Goal: Task Accomplishment & Management: Manage account settings

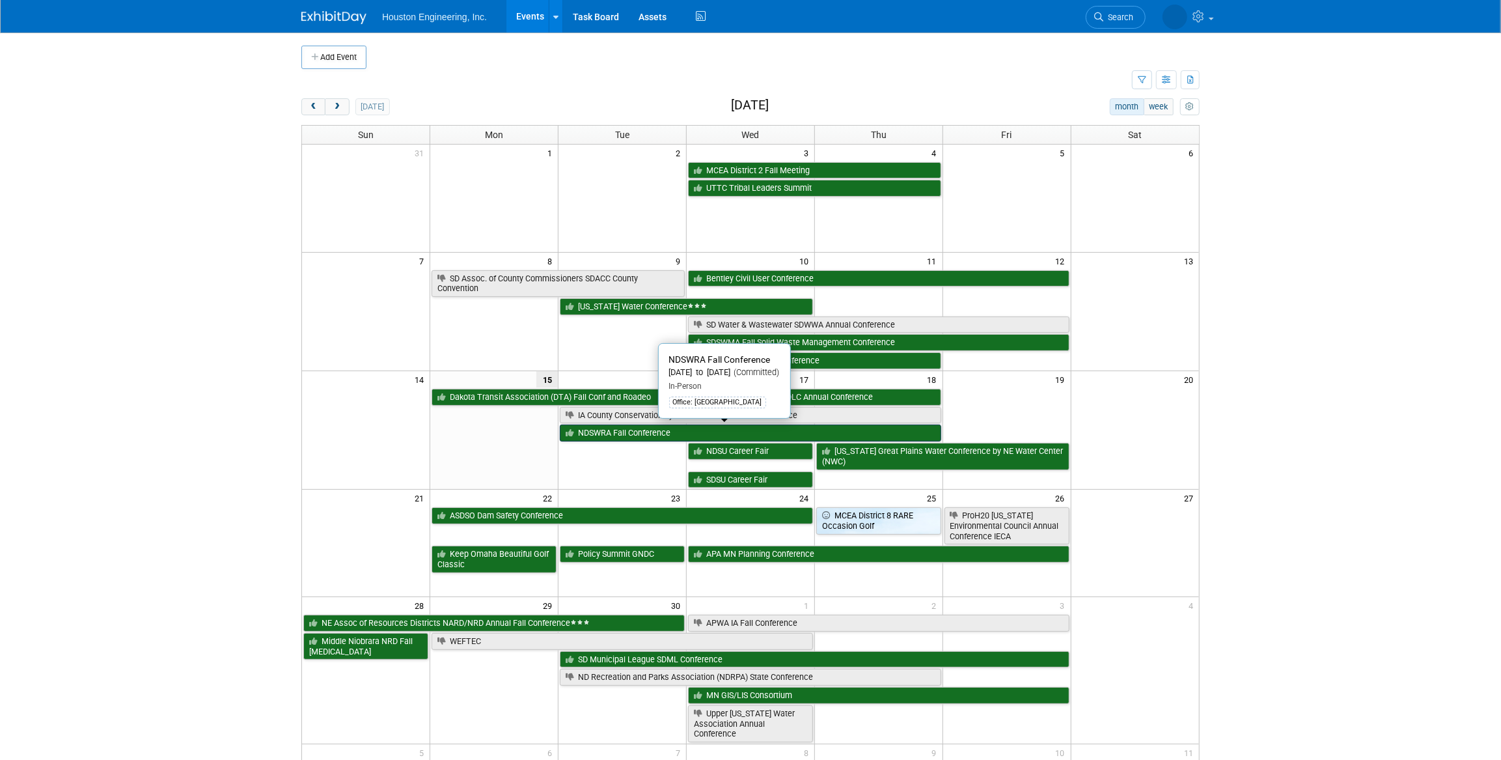
click at [665, 434] on link "NDSWRA Fall Conference" at bounding box center [750, 432] width 381 height 17
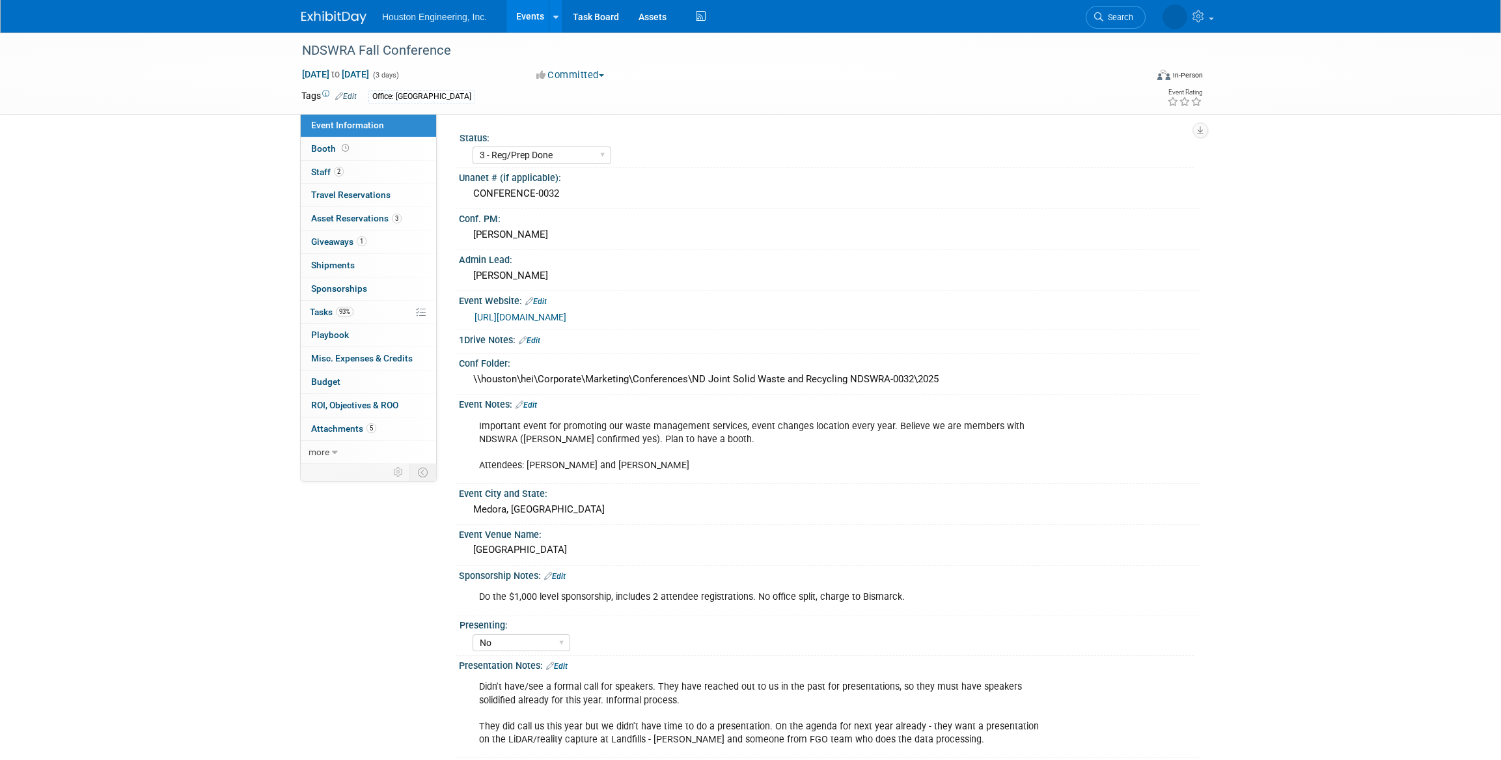
select select "3 - Reg/Prep Done"
select select "No"
select select "Mun. Infrastructure"
click at [369, 306] on link "93% Tasks 93%" at bounding box center [368, 312] width 135 height 23
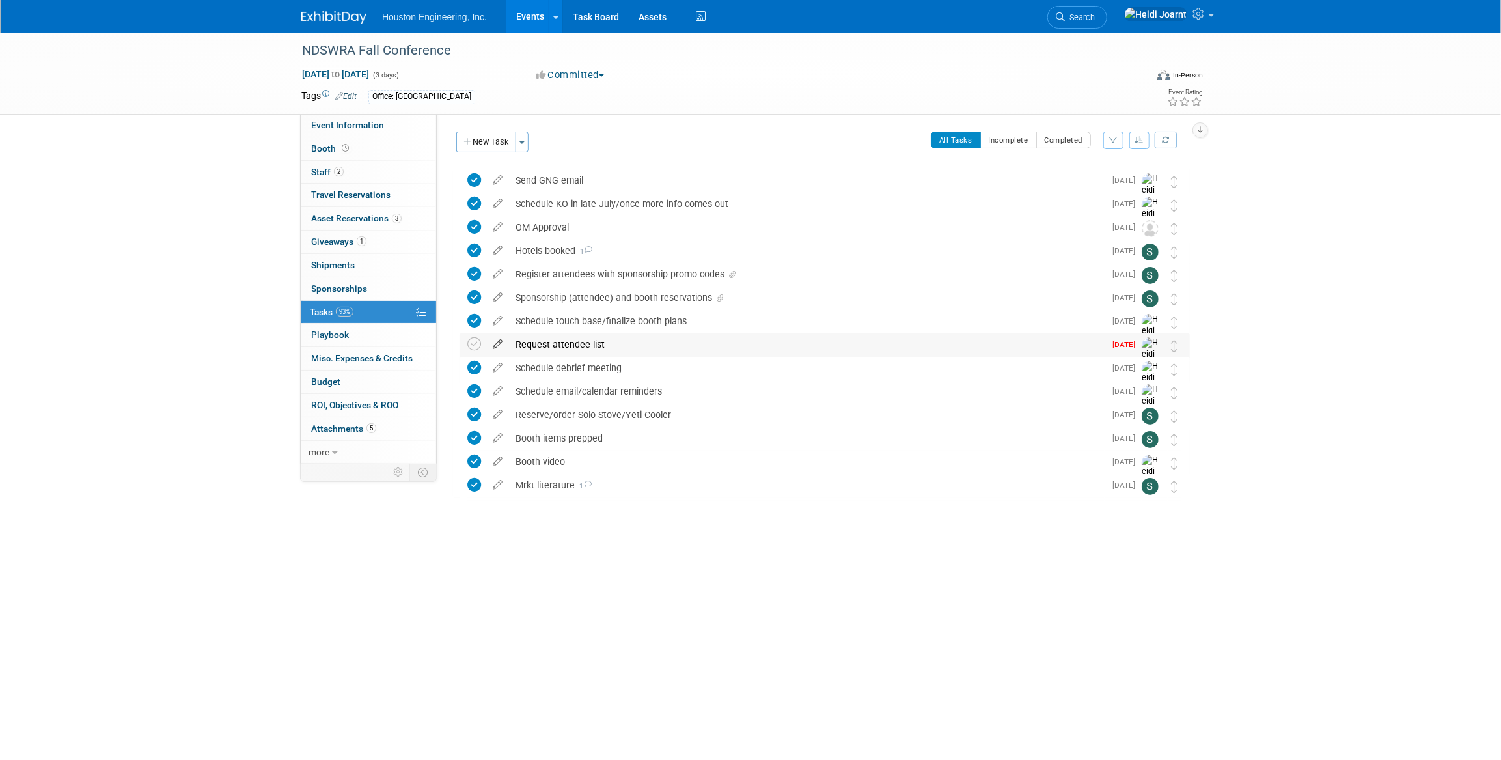
click at [494, 341] on icon at bounding box center [497, 341] width 23 height 16
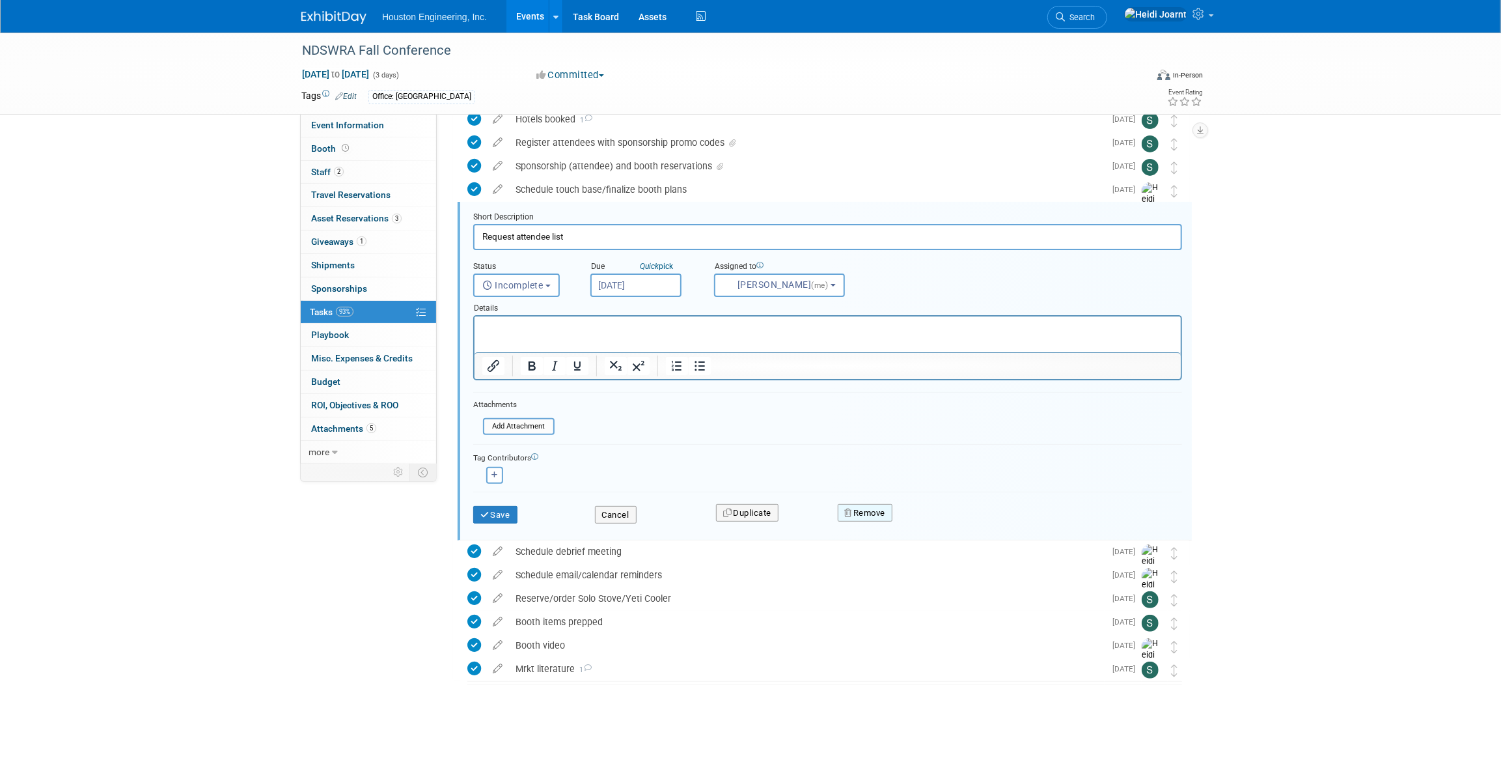
click at [864, 514] on button "Remove" at bounding box center [865, 513] width 55 height 18
click at [938, 517] on link "Yes" at bounding box center [938, 523] width 38 height 21
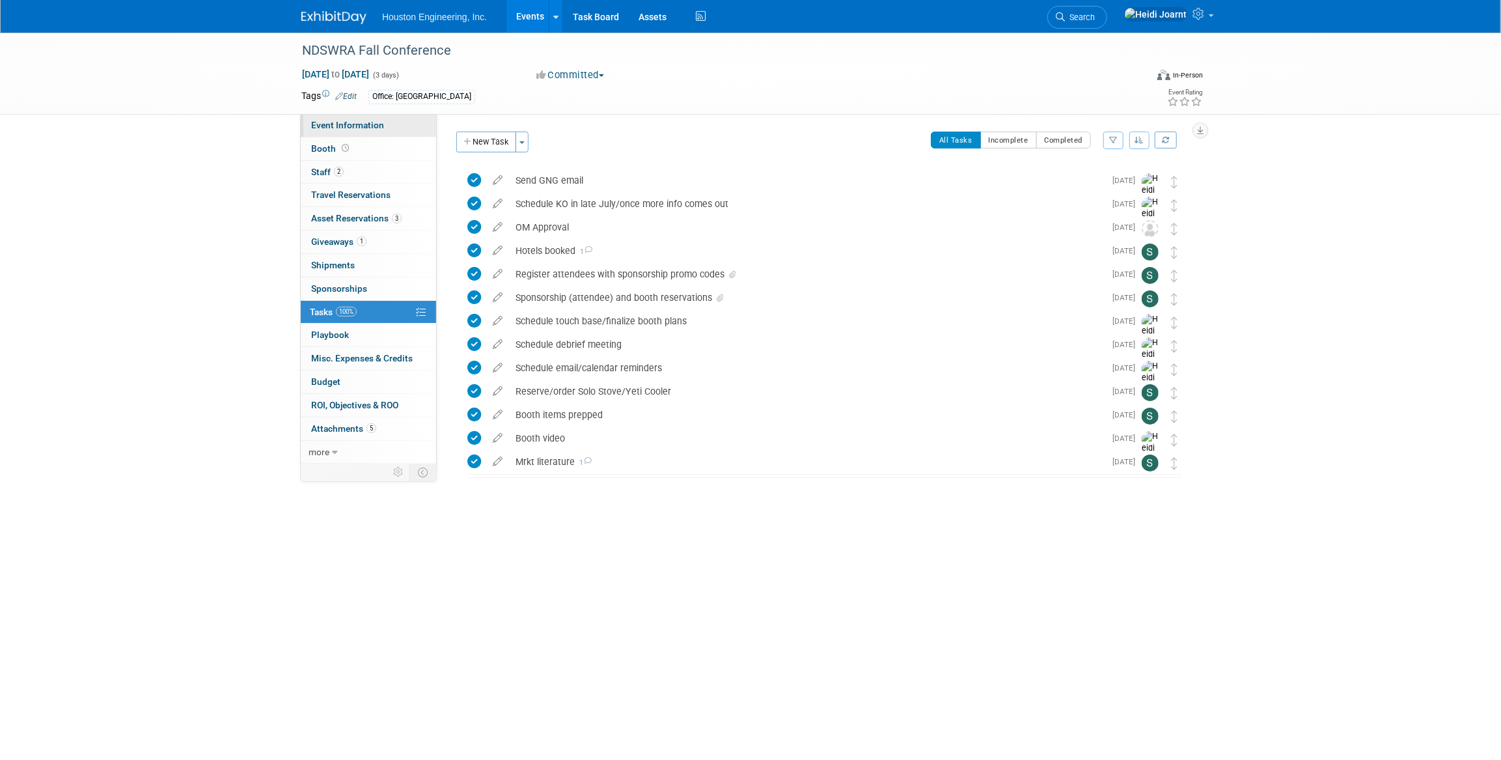
click at [393, 124] on link "Event Information" at bounding box center [368, 125] width 135 height 23
select select "3 - Reg/Prep Done"
select select "No"
select select "Mun. Infrastructure"
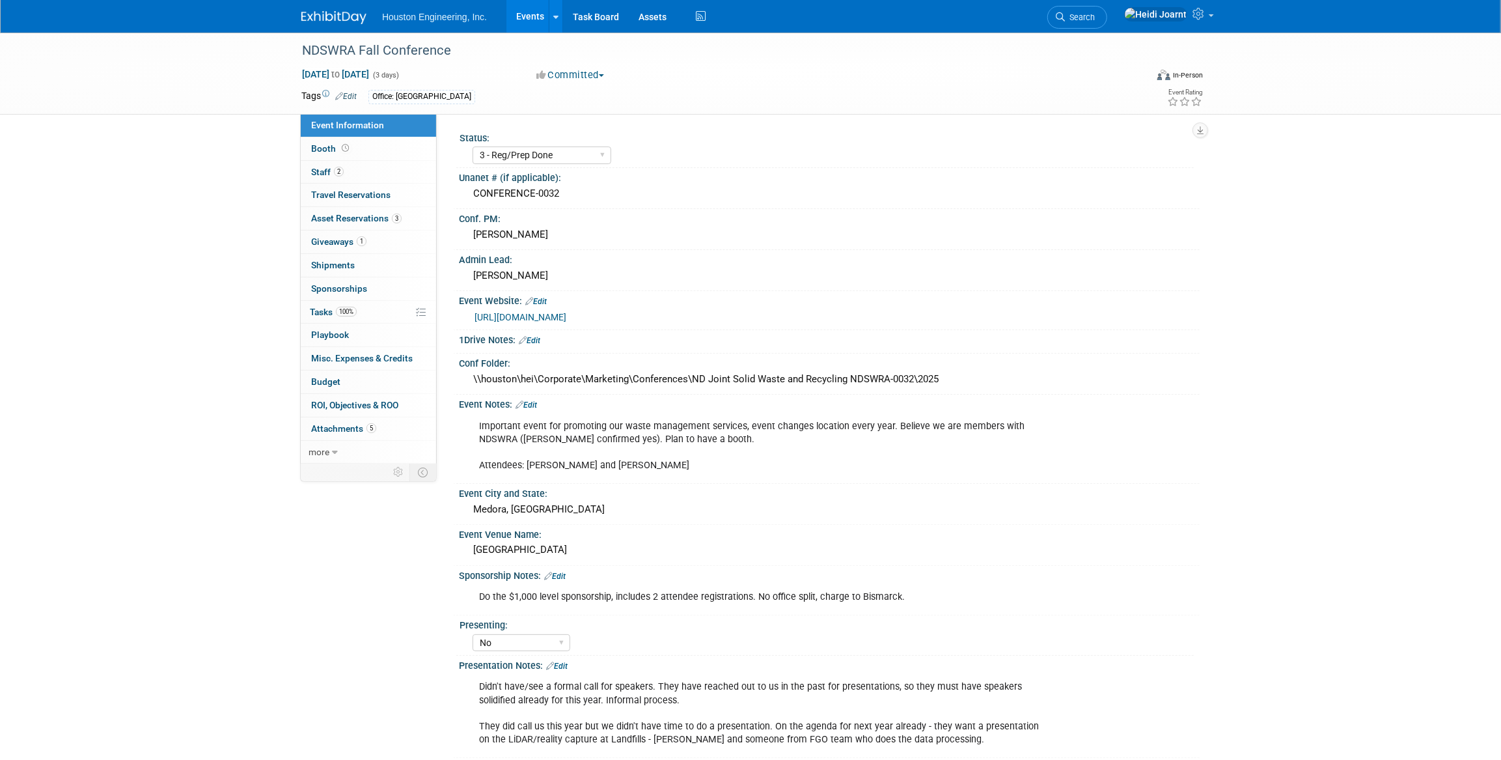
click at [566, 318] on link "https://www.ndswra.org/events.html" at bounding box center [521, 317] width 92 height 10
click at [541, 19] on link "Events" at bounding box center [530, 16] width 48 height 33
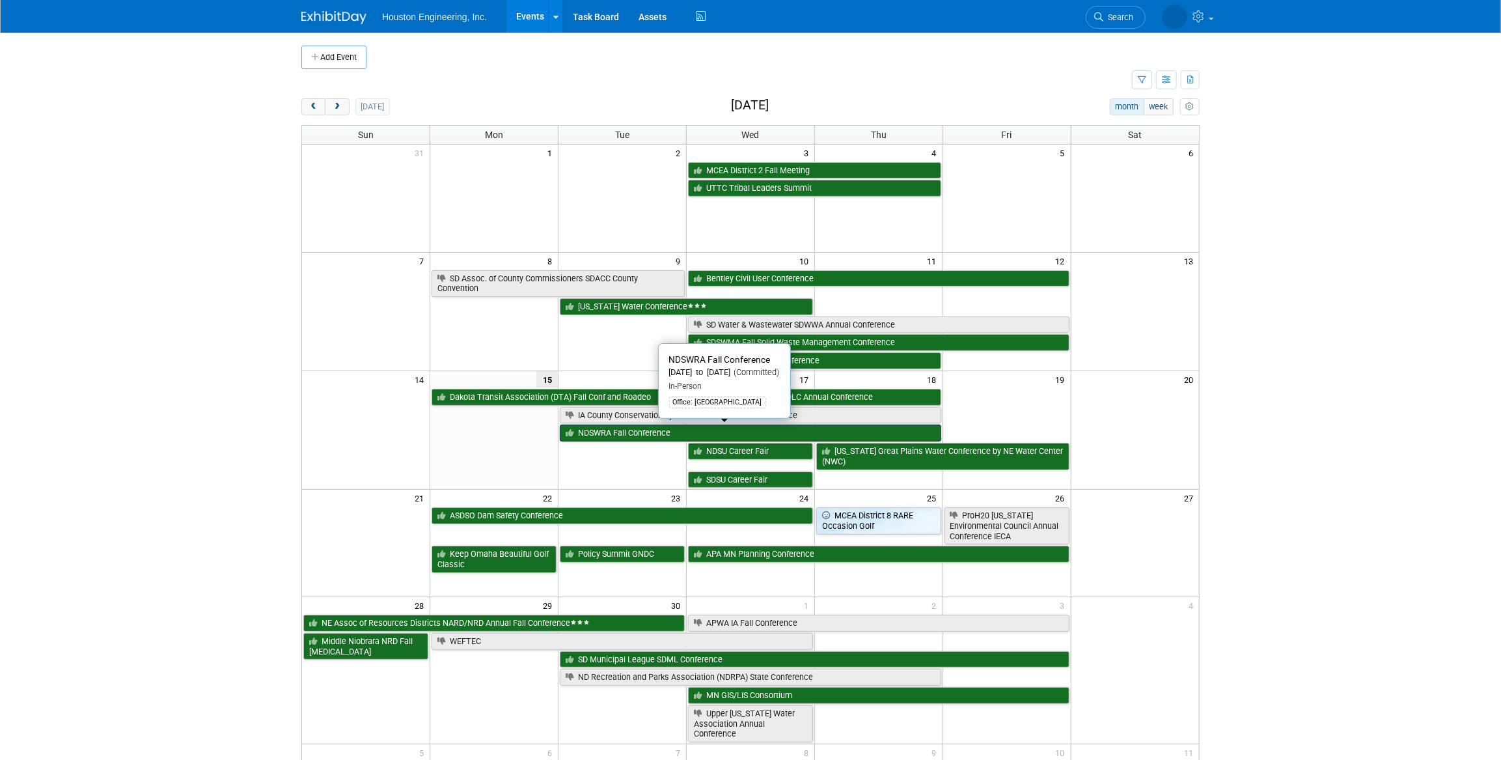
click at [601, 433] on link "NDSWRA Fall Conference" at bounding box center [750, 432] width 381 height 17
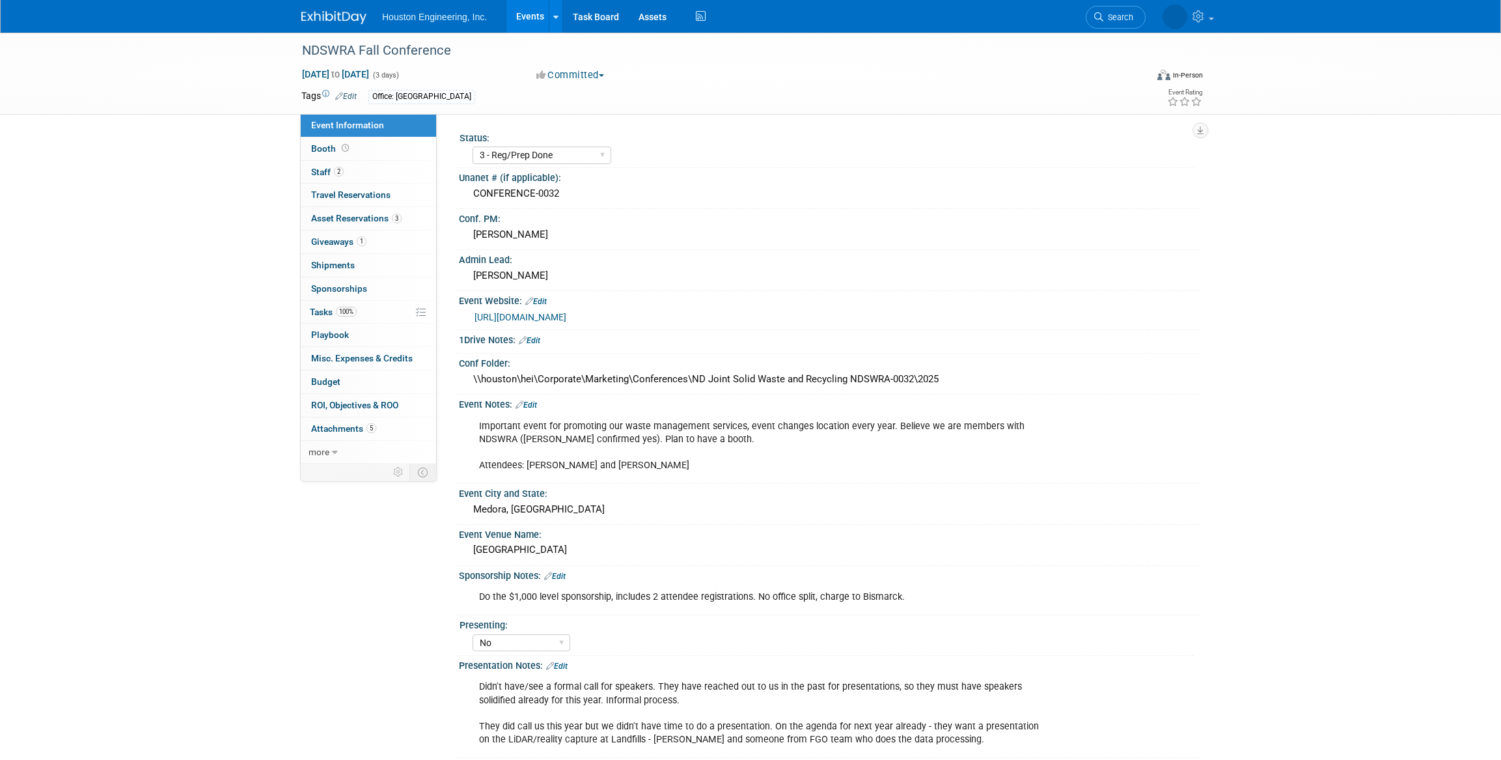
select select "3 - Reg/Prep Done"
select select "No"
select select "Mun. Infrastructure"
click at [366, 315] on link "100% Tasks 100%" at bounding box center [368, 312] width 135 height 23
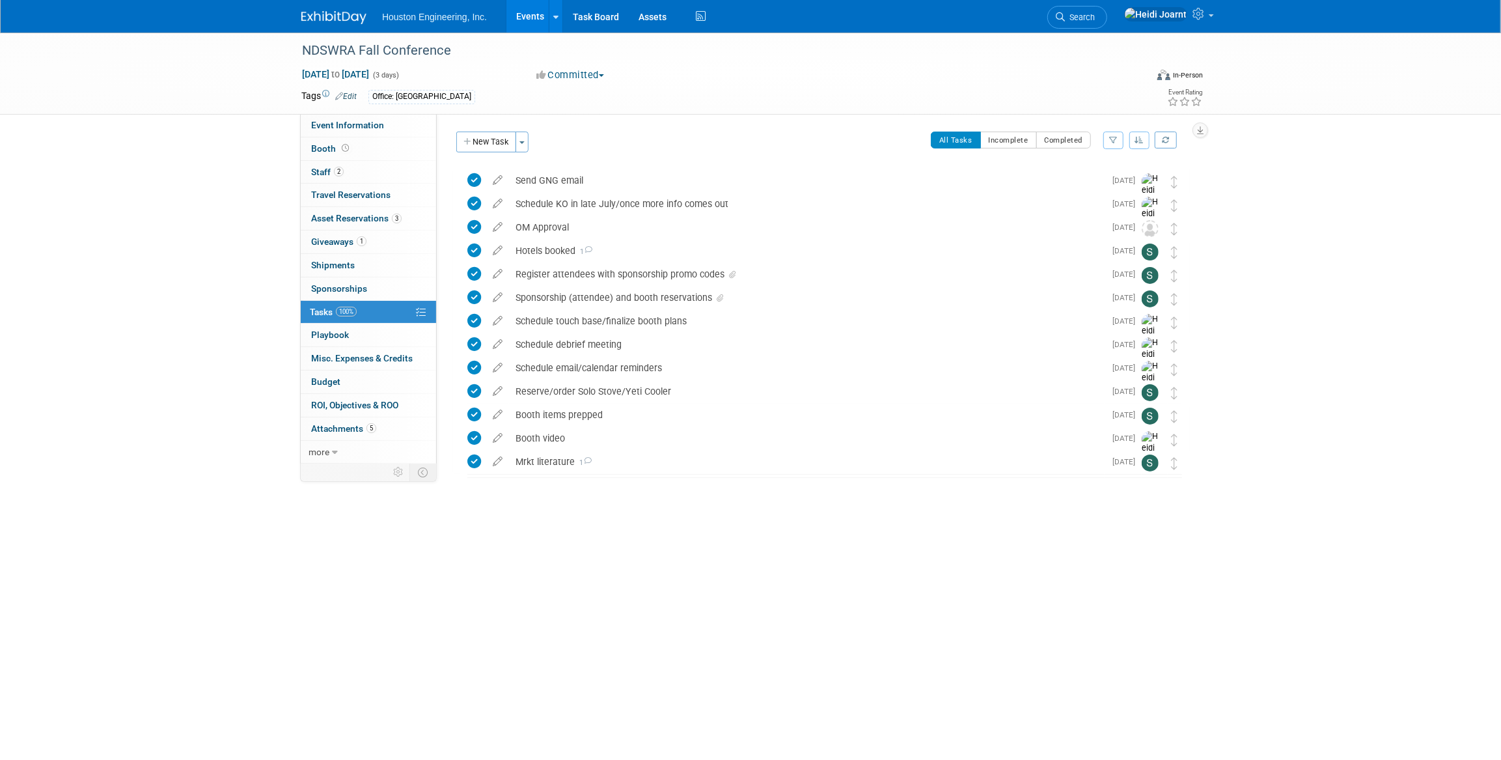
click at [528, 14] on link "Events" at bounding box center [530, 16] width 48 height 33
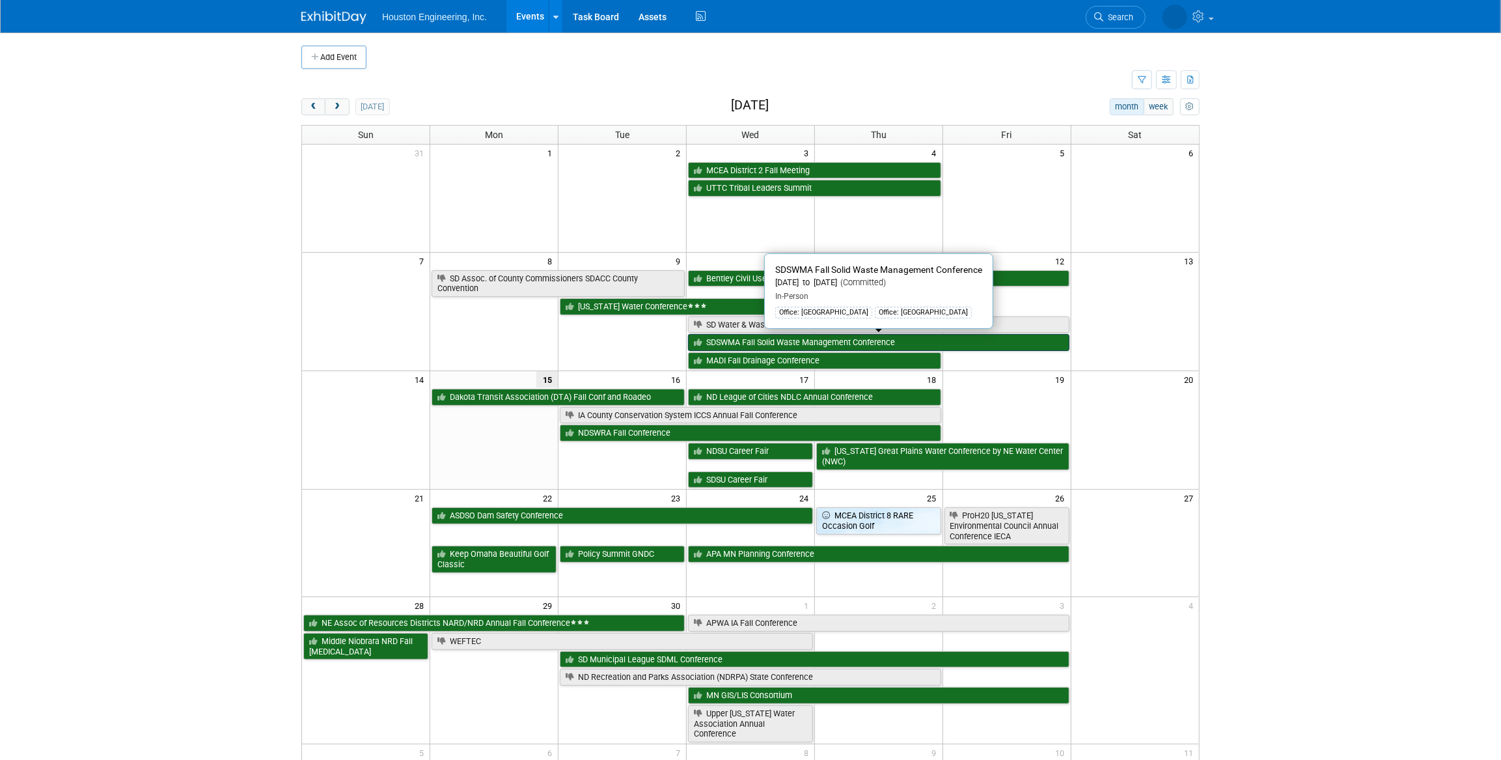
click at [768, 347] on link "SDSWMA Fall Solid Waste Management Conference" at bounding box center [878, 342] width 381 height 17
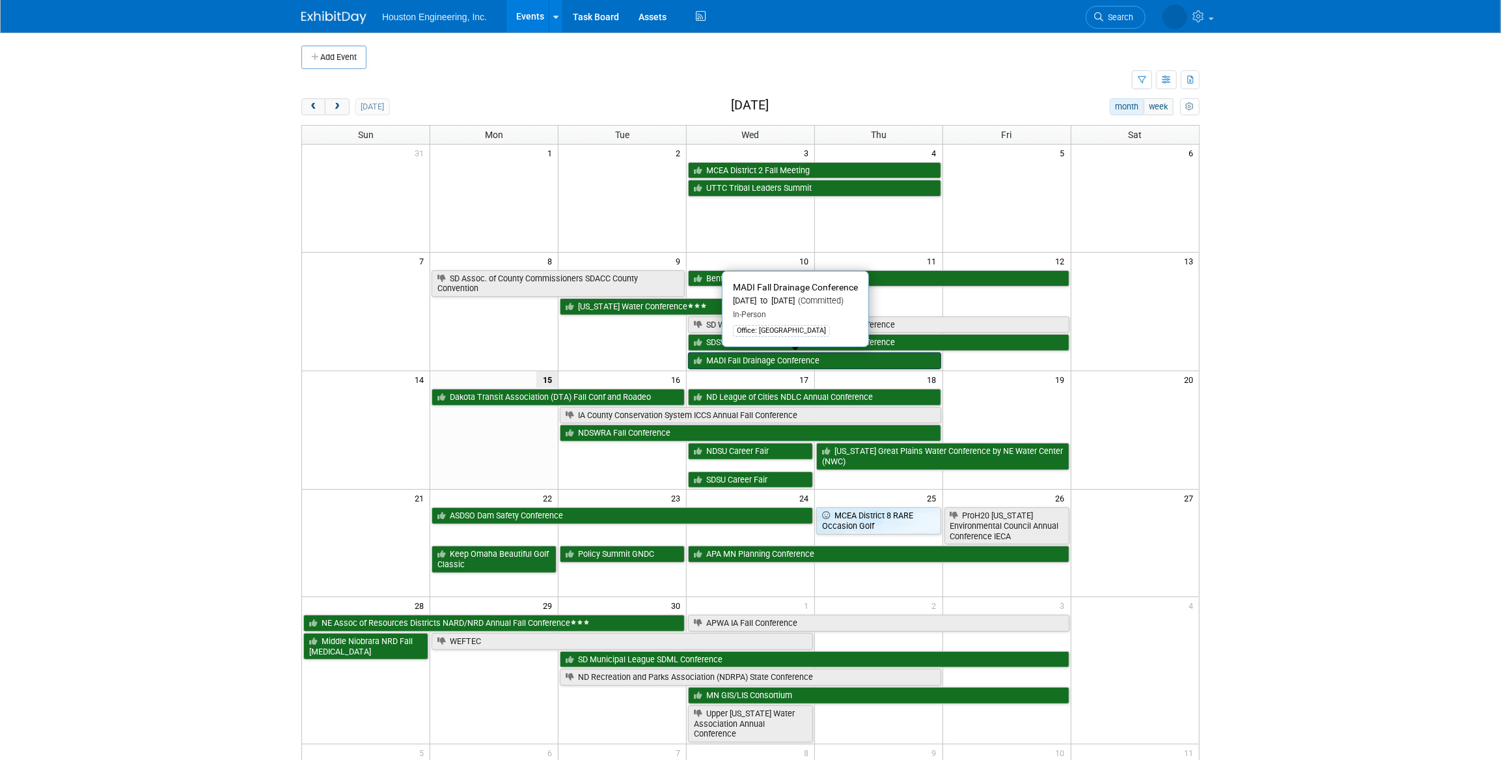
click at [753, 357] on link "MADI Fall Drainage Conference" at bounding box center [814, 360] width 253 height 17
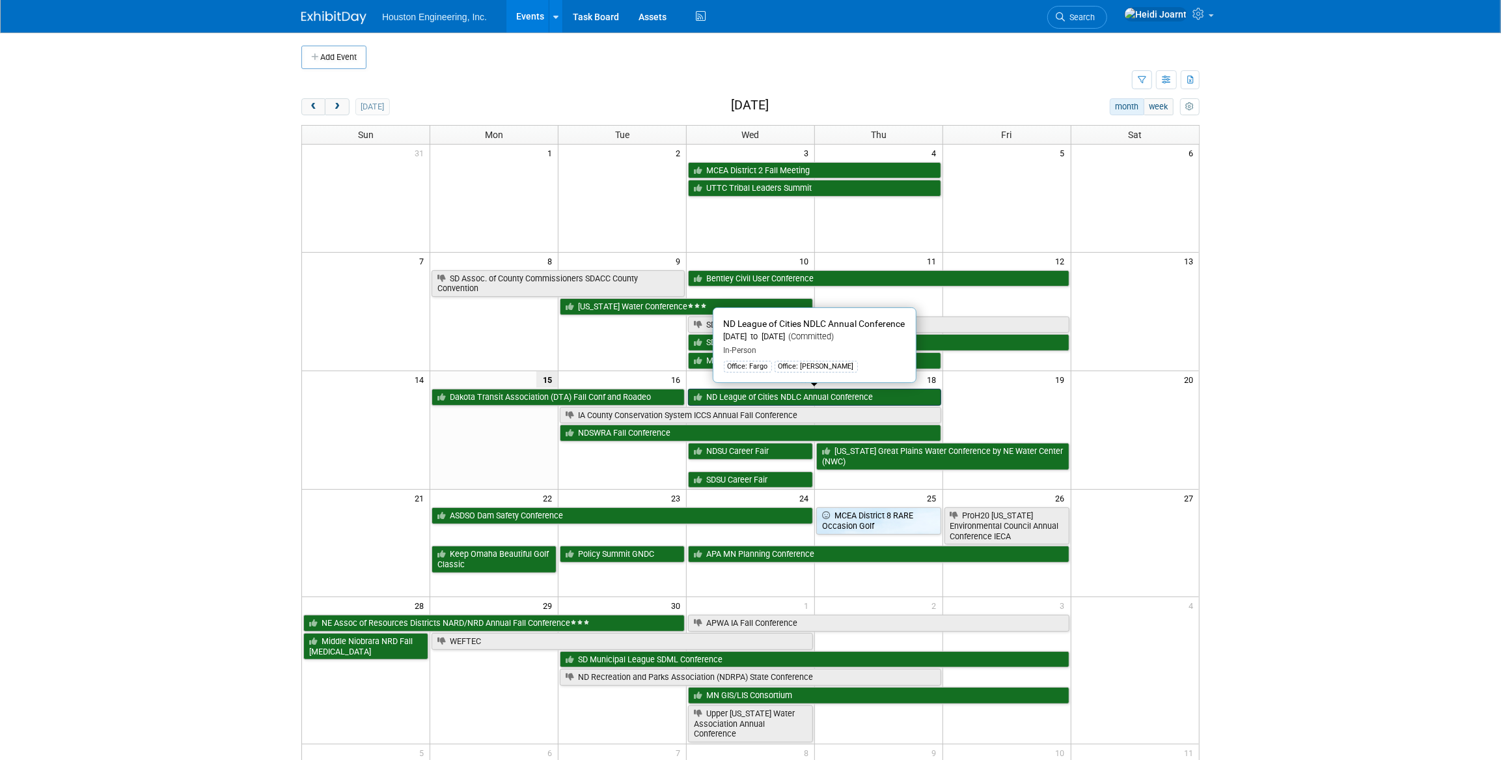
click at [754, 398] on link "ND League of Cities NDLC Annual Conference" at bounding box center [814, 397] width 253 height 17
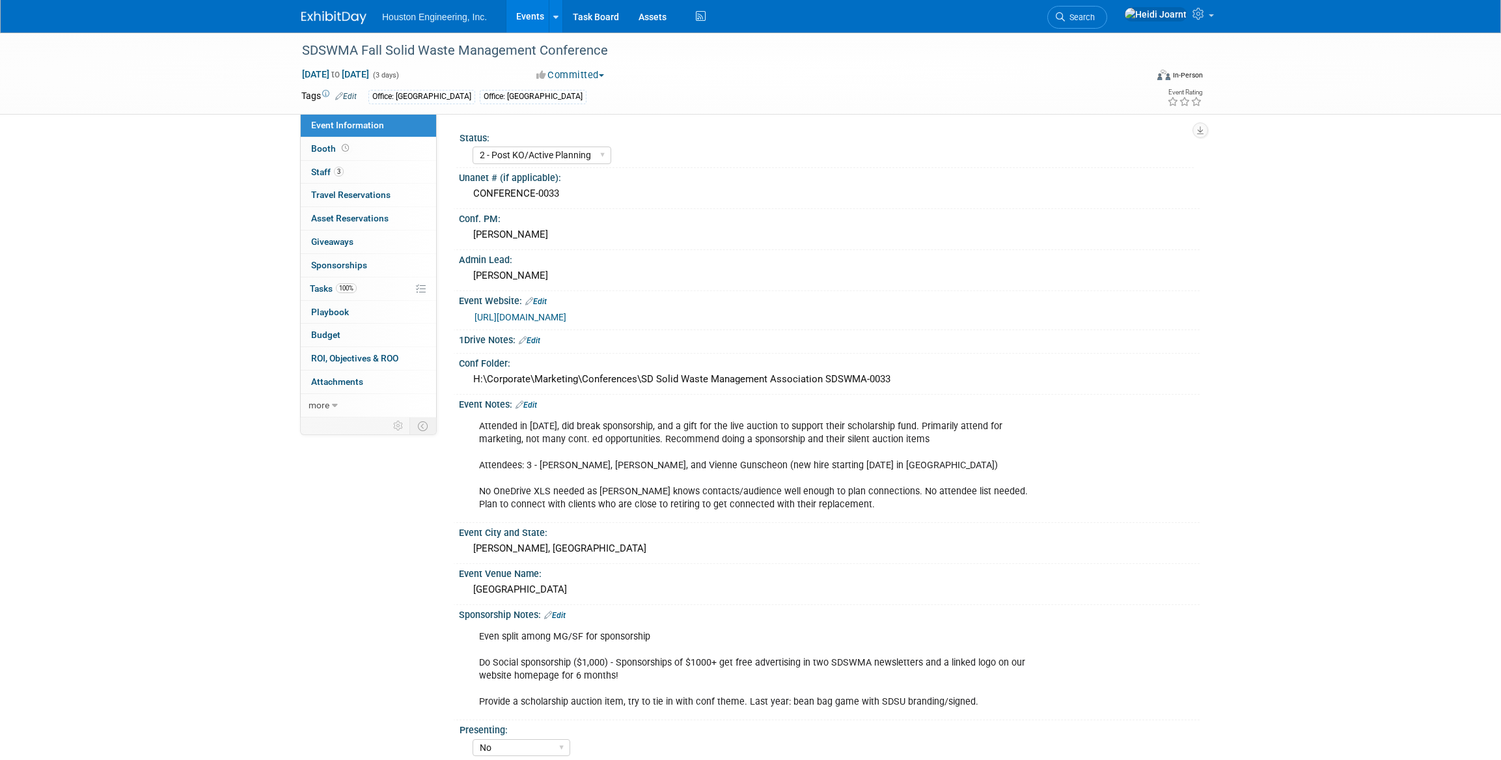
select select "2 - Post KO/Active Planning"
select select "No"
select select "Multi-sector/Any/All"
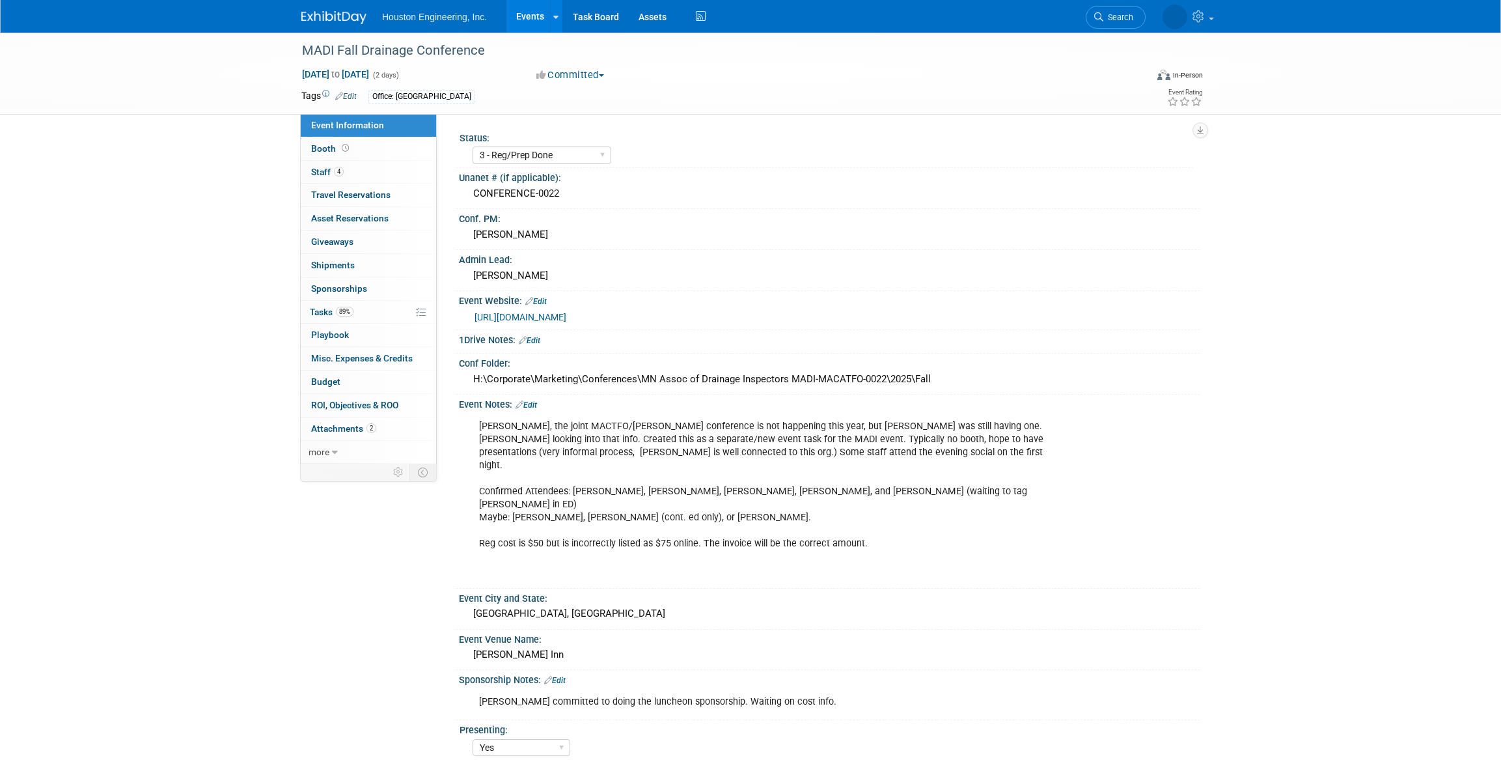
select select "3 - Reg/Prep Done"
select select "Yes"
select select "Water Resources"
click at [374, 318] on link "89% Tasks 89%" at bounding box center [368, 312] width 135 height 23
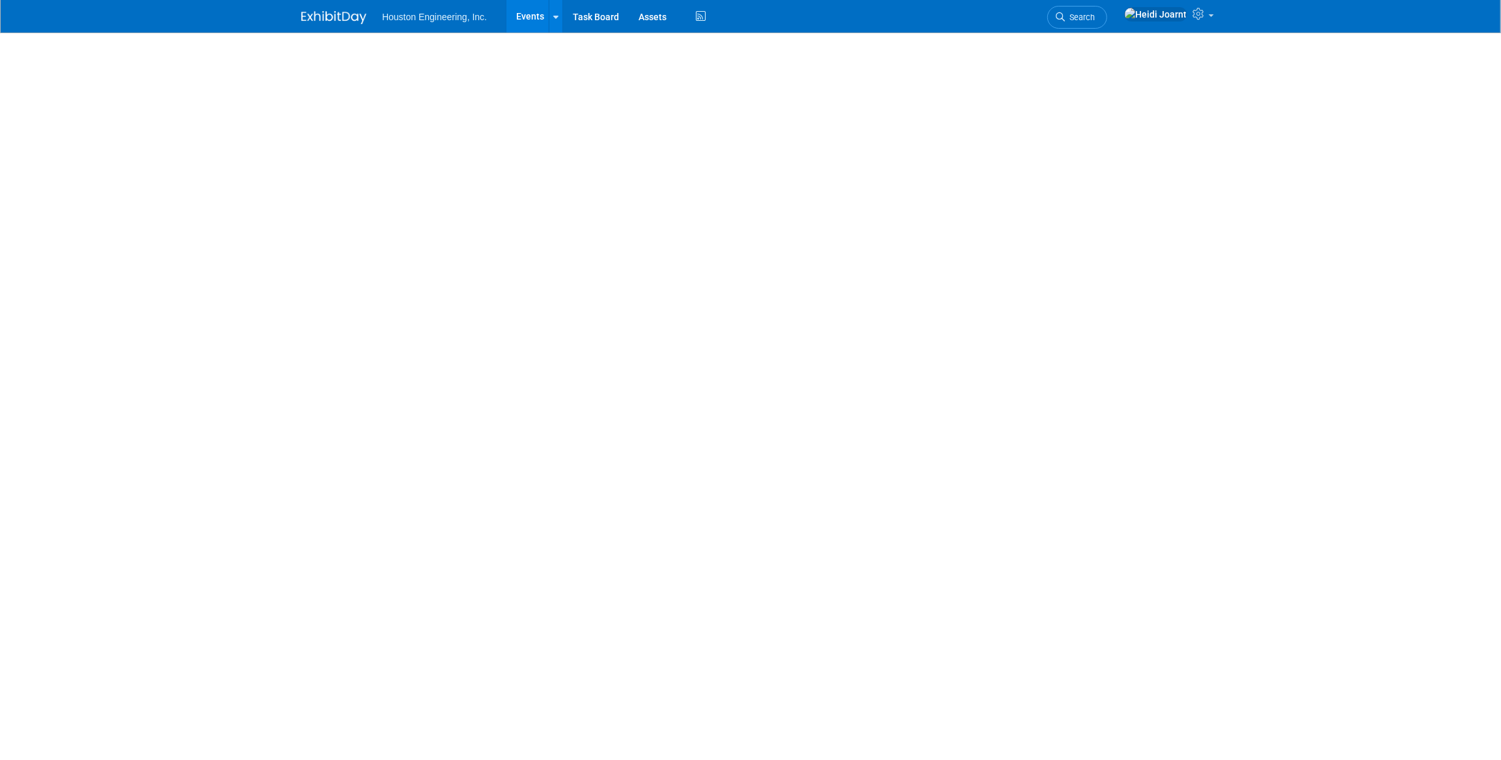
select select "3 - Reg/Prep Done"
select select "No"
select select "Mun. Infrastructure"
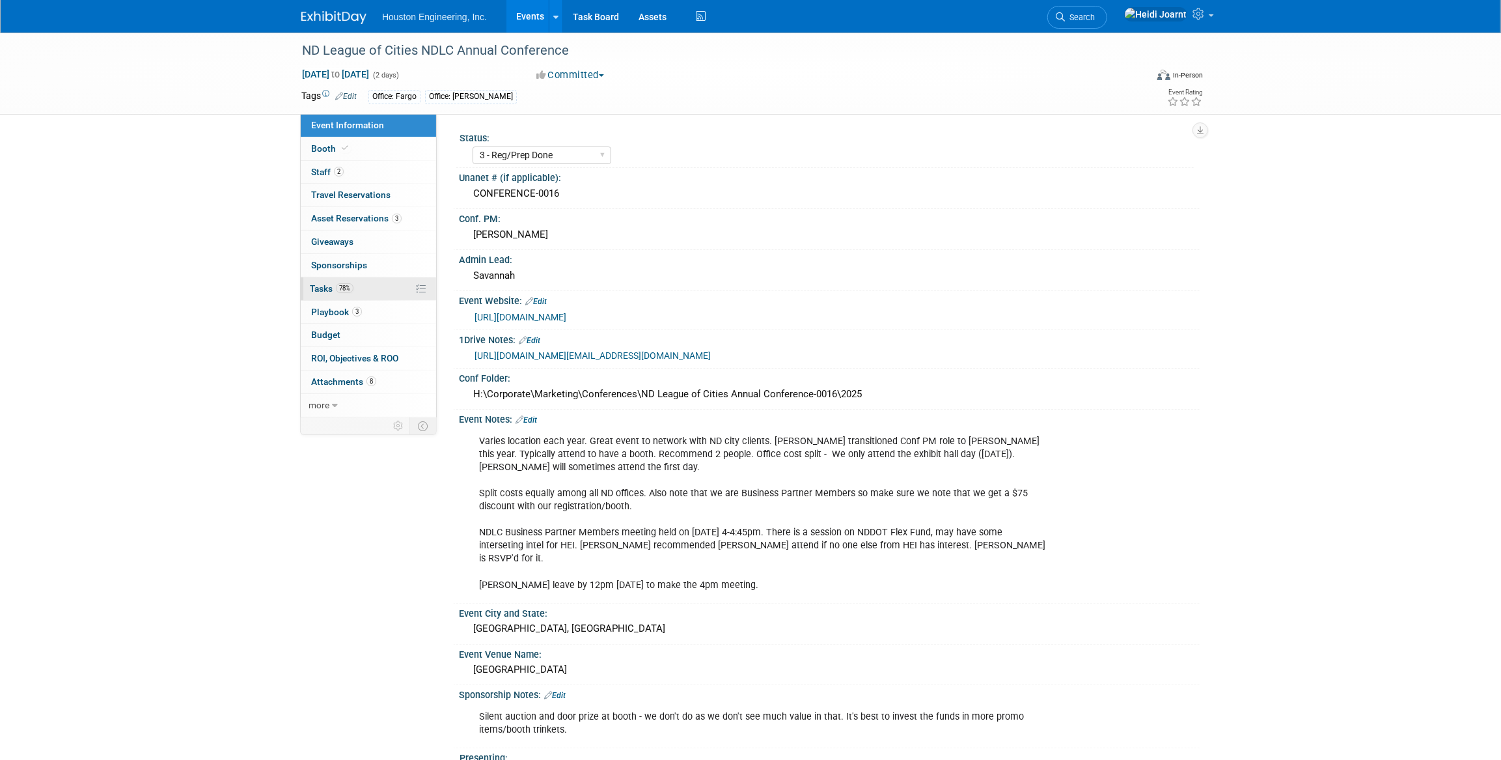
click at [357, 292] on link "78% Tasks 78%" at bounding box center [368, 288] width 135 height 23
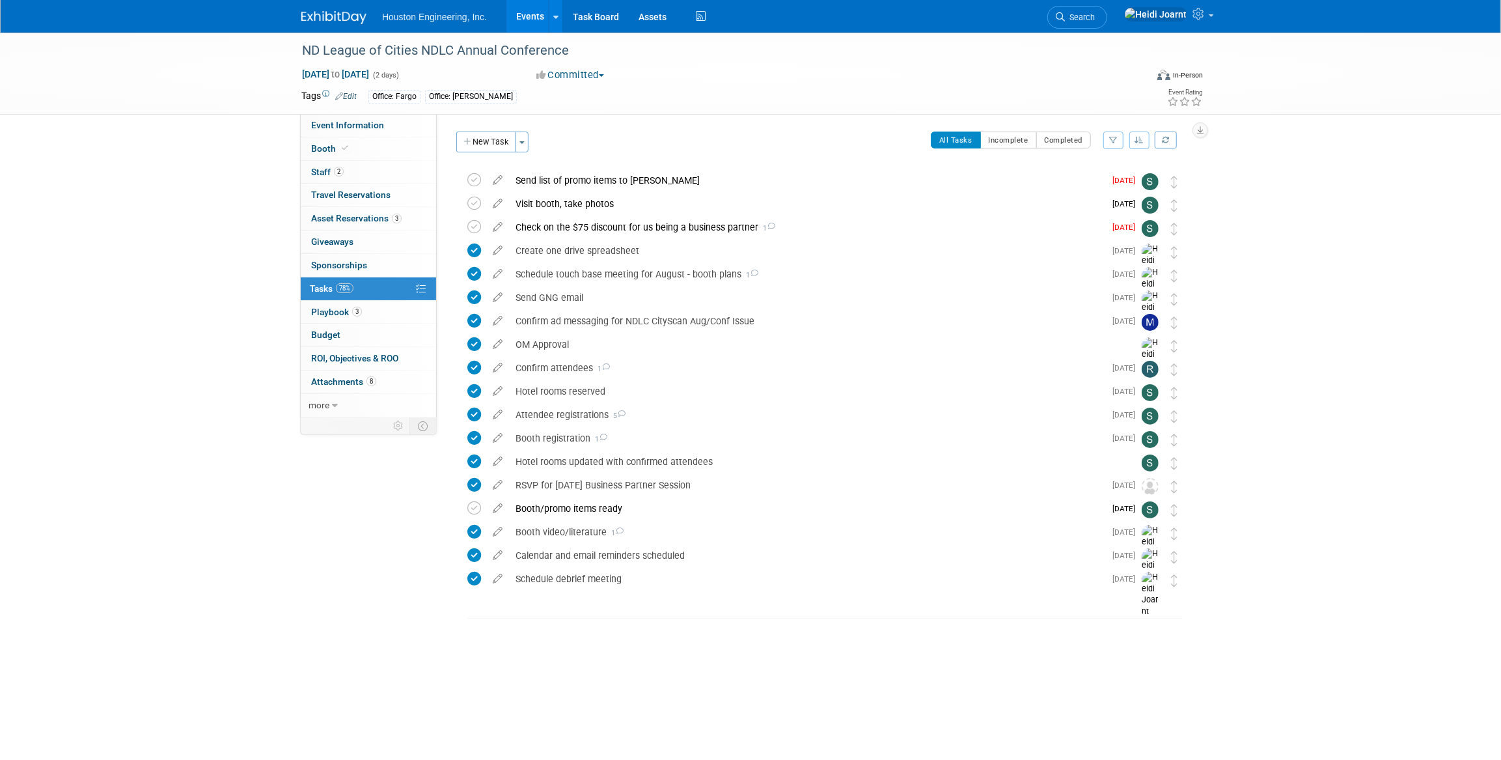
click at [1133, 142] on button "button" at bounding box center [1139, 140] width 21 height 18
click at [1119, 201] on link "By Due Date" at bounding box center [1102, 200] width 93 height 18
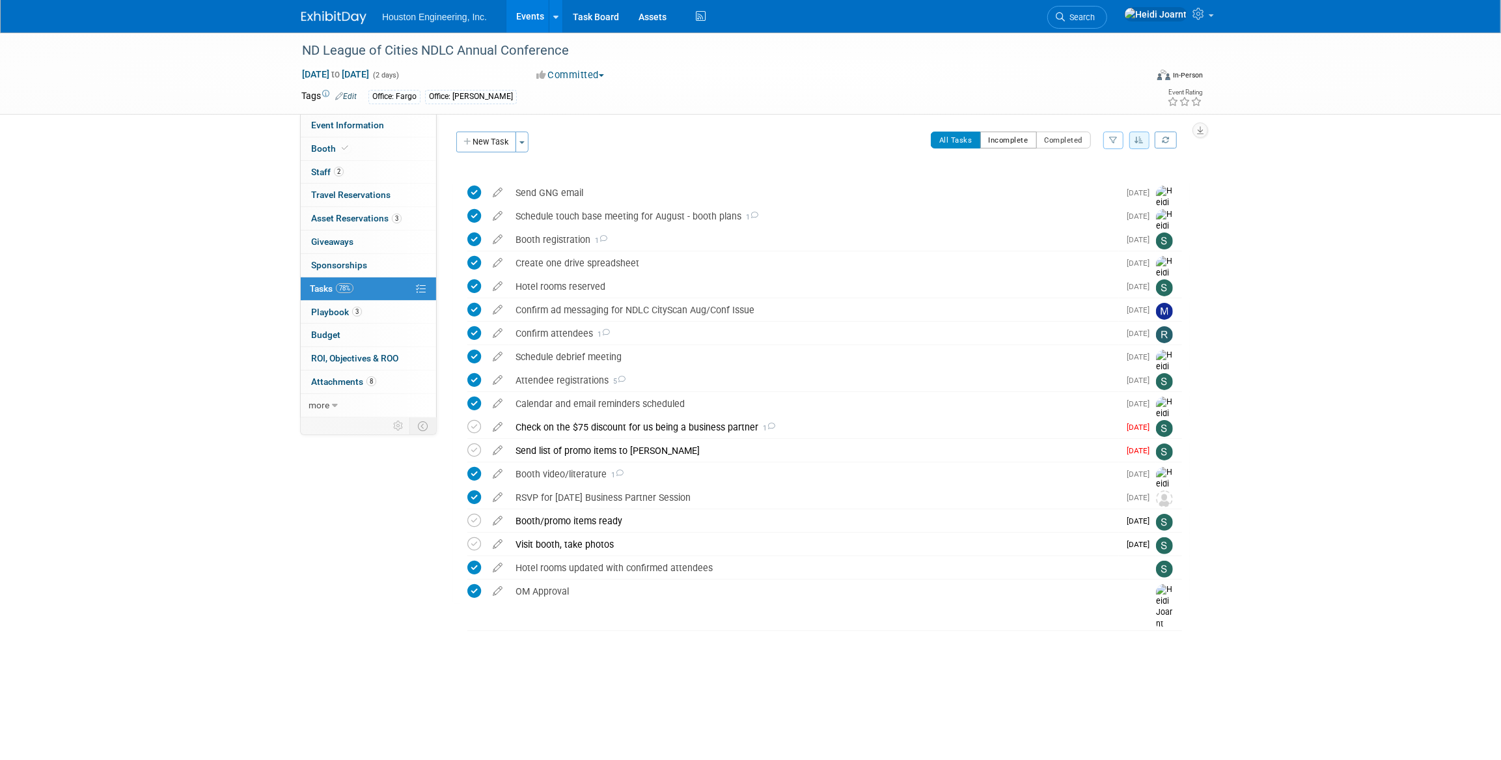
click at [1007, 137] on button "Incomplete" at bounding box center [1008, 139] width 57 height 17
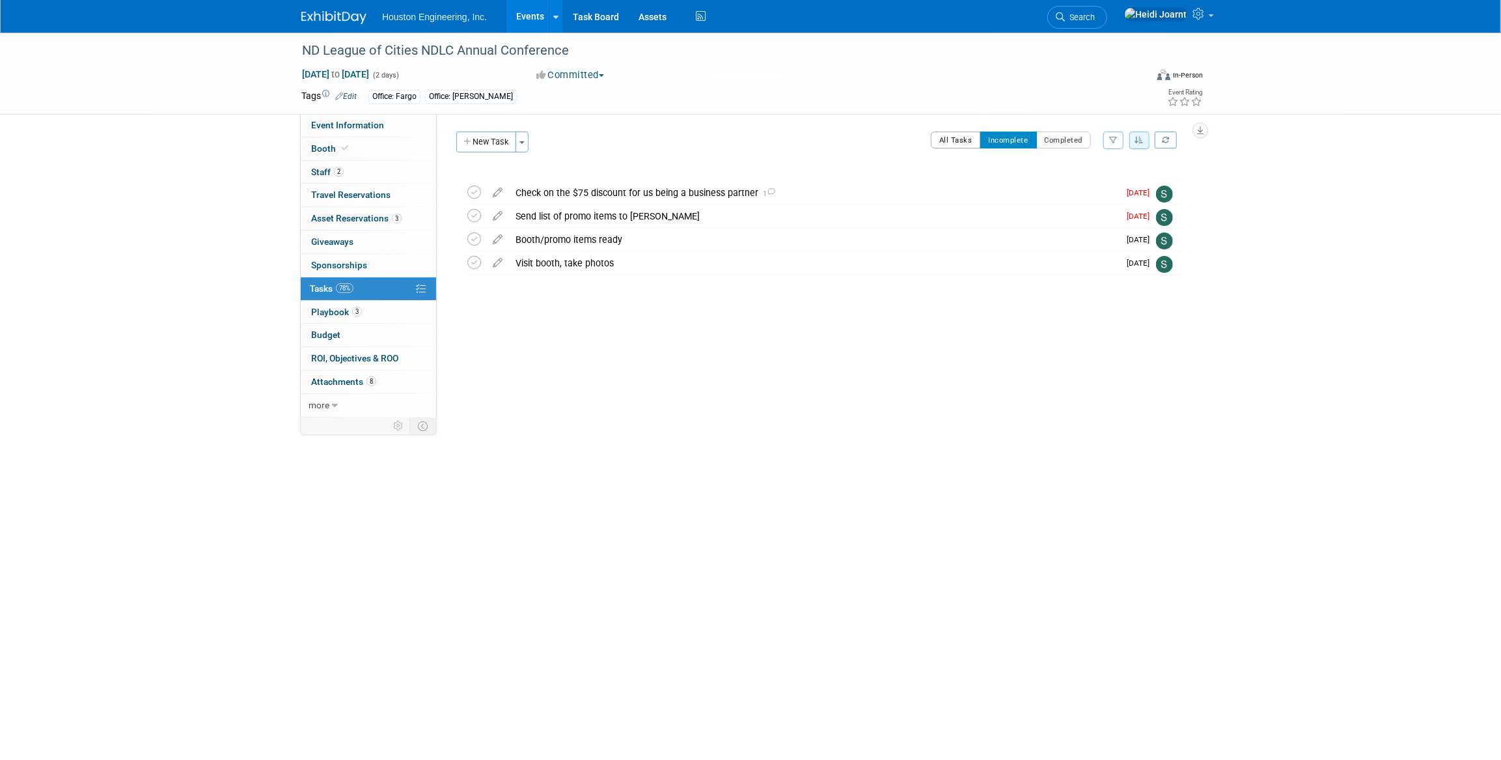
click at [958, 133] on button "All Tasks" at bounding box center [956, 139] width 50 height 17
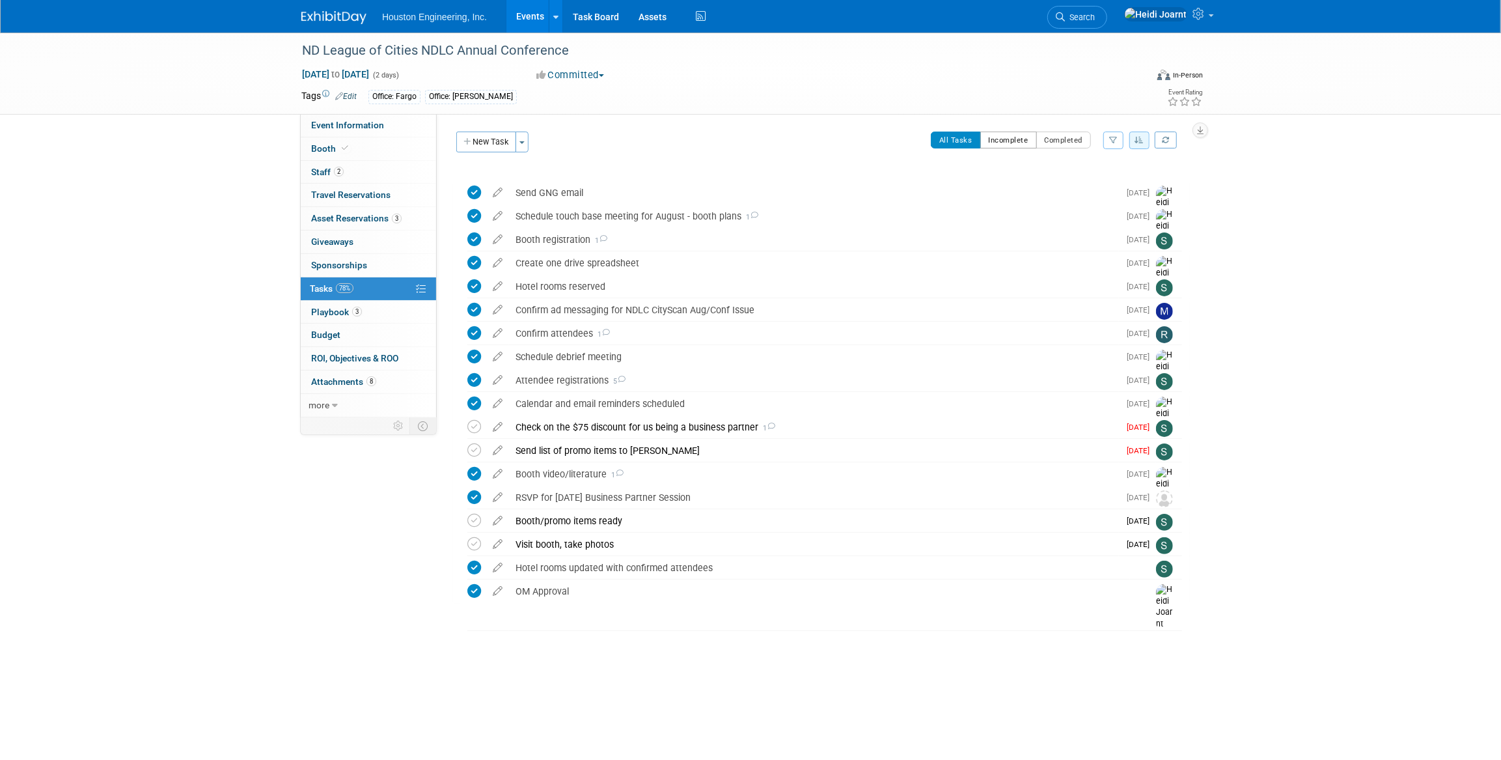
click at [1015, 135] on button "Incomplete" at bounding box center [1008, 139] width 57 height 17
